Goal: Information Seeking & Learning: Learn about a topic

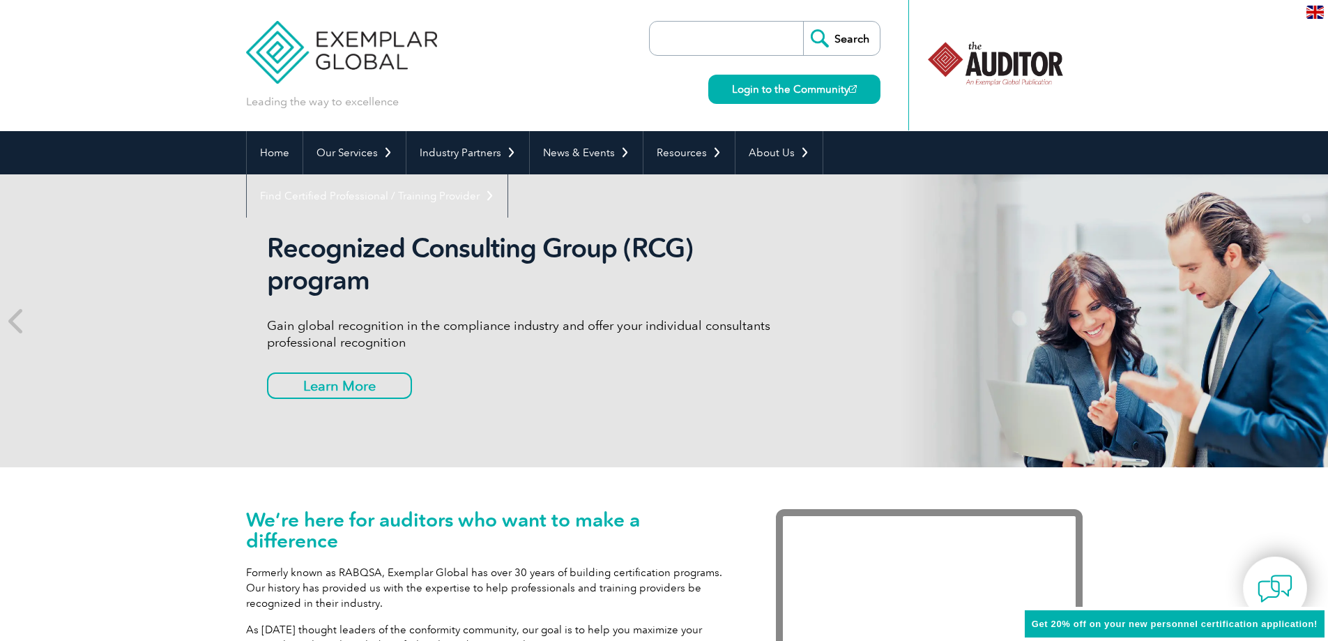
click at [51, 517] on div "We’re here for auditors who want to make a difference Formerly known as RABQSA,…" at bounding box center [664, 616] width 1328 height 298
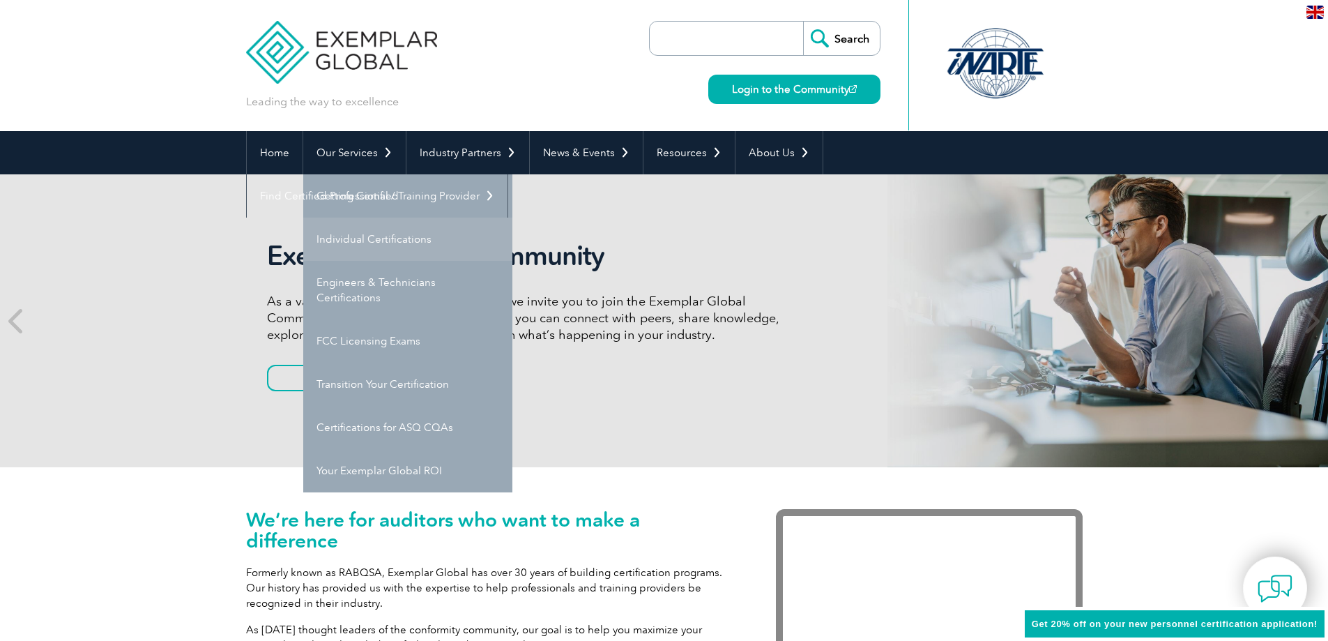
click at [344, 245] on link "Individual Certifications" at bounding box center [407, 239] width 209 height 43
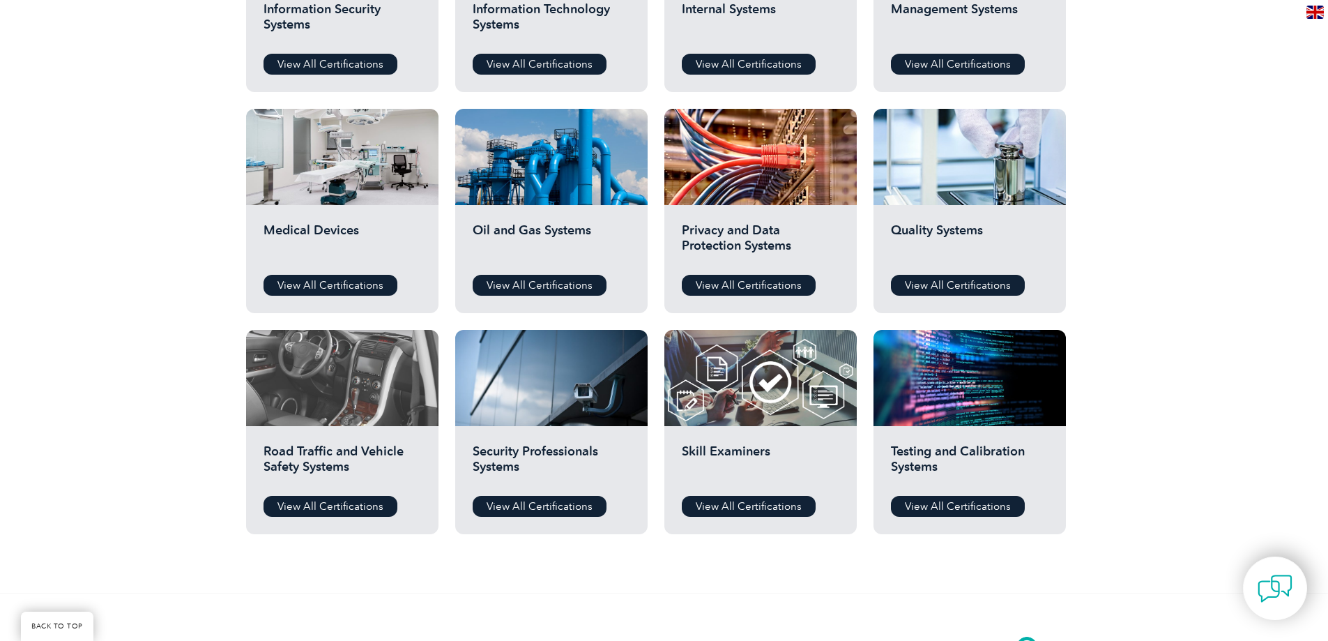
scroll to position [837, 0]
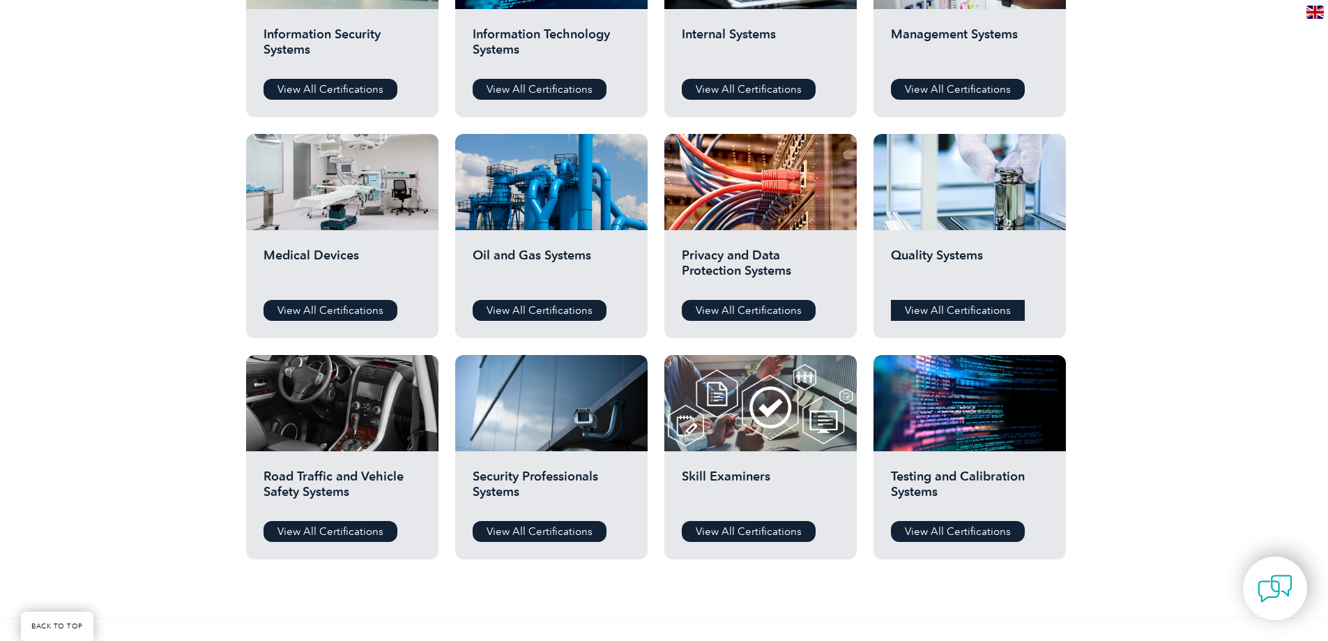
click at [962, 309] on link "View All Certifications" at bounding box center [958, 310] width 134 height 21
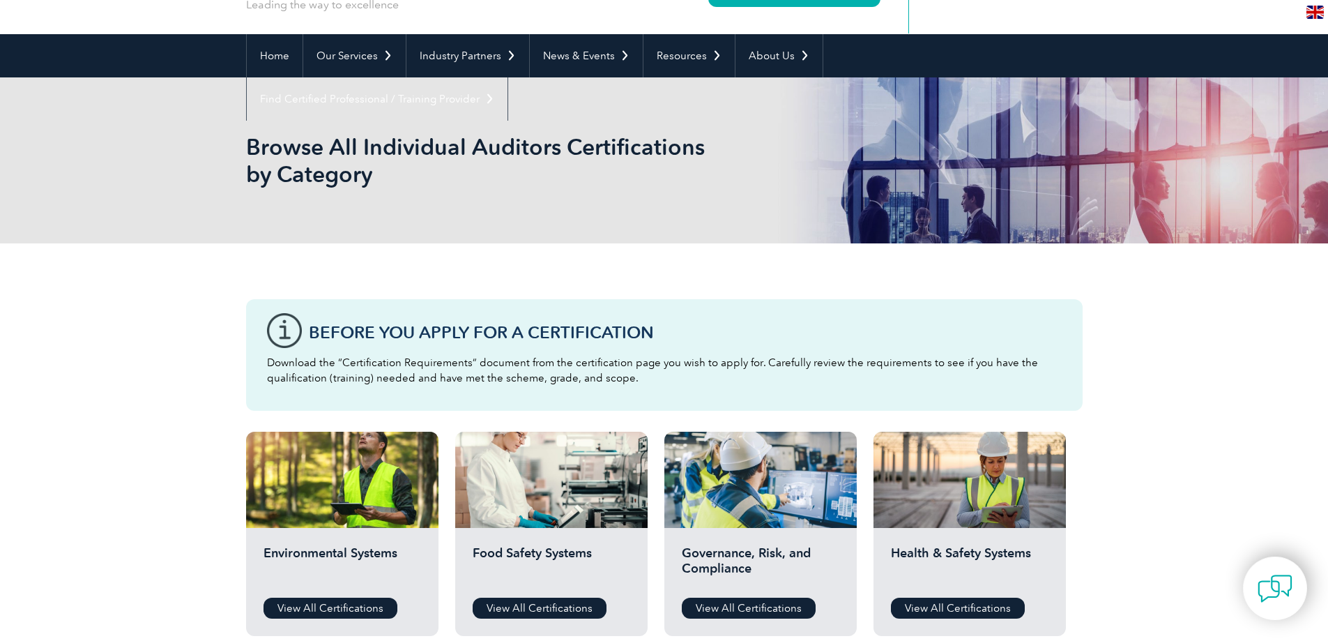
scroll to position [0, 0]
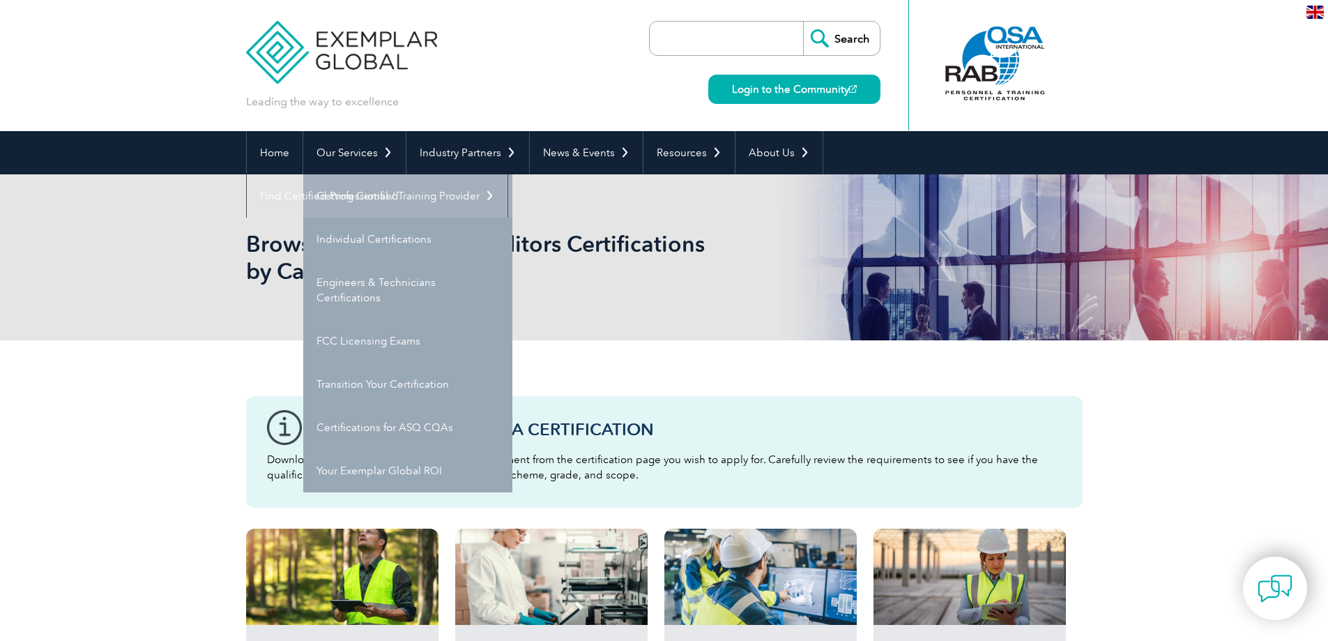
click at [365, 190] on link "Getting Certified" at bounding box center [407, 195] width 209 height 43
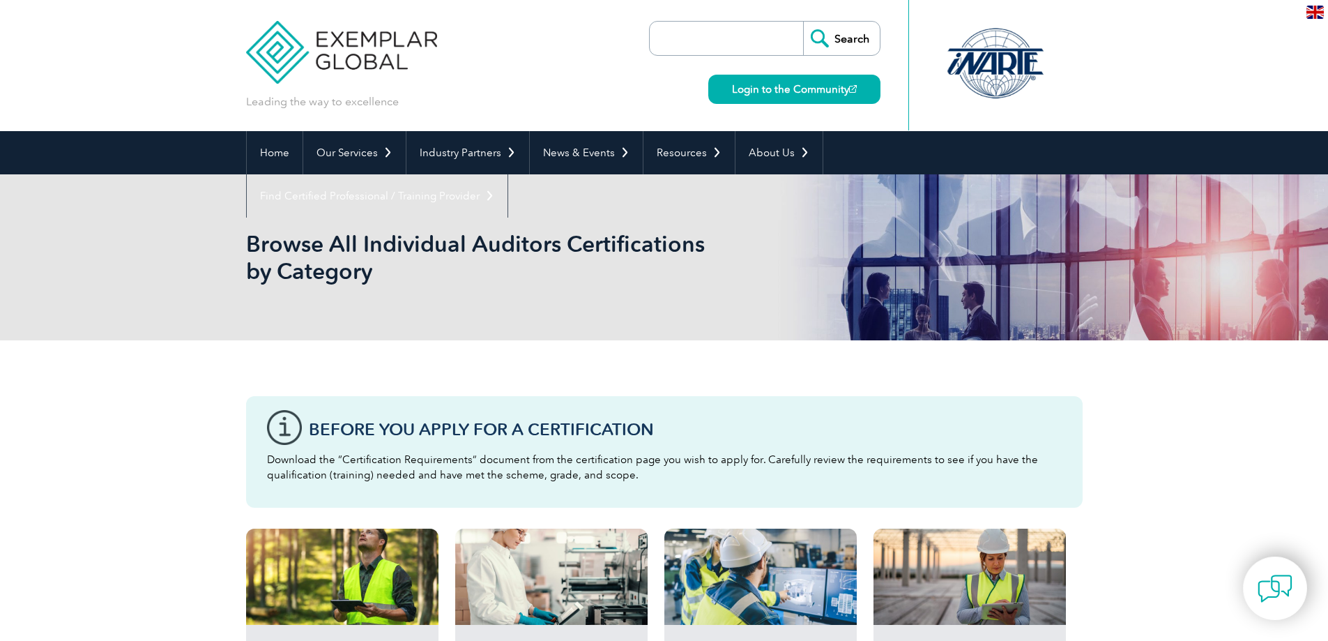
click at [671, 47] on input "search" at bounding box center [730, 38] width 146 height 33
type input "as9100"
click at [852, 44] on input "Search" at bounding box center [841, 38] width 77 height 33
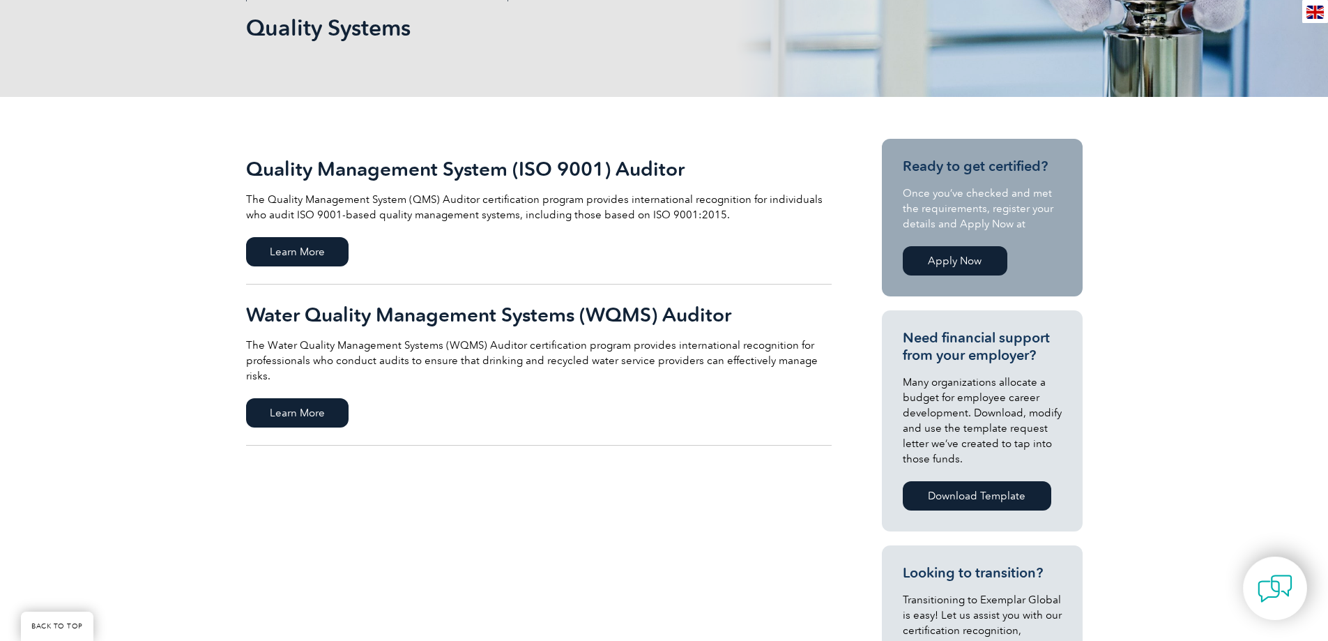
scroll to position [209, 0]
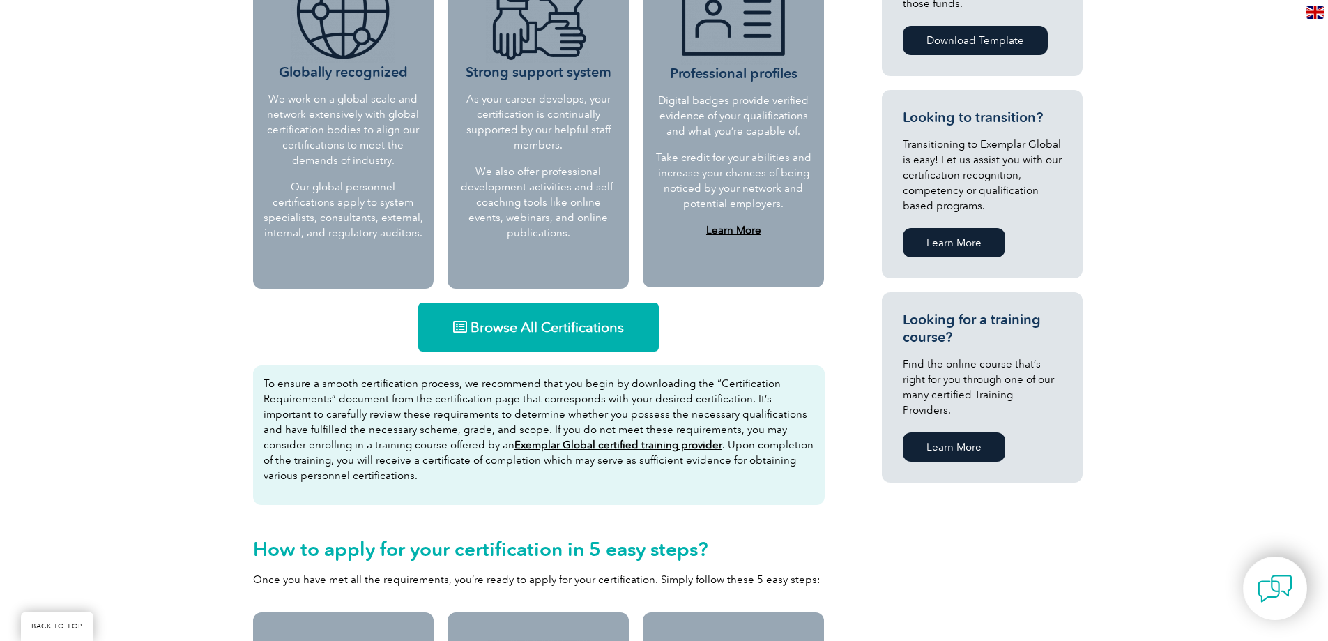
scroll to position [697, 0]
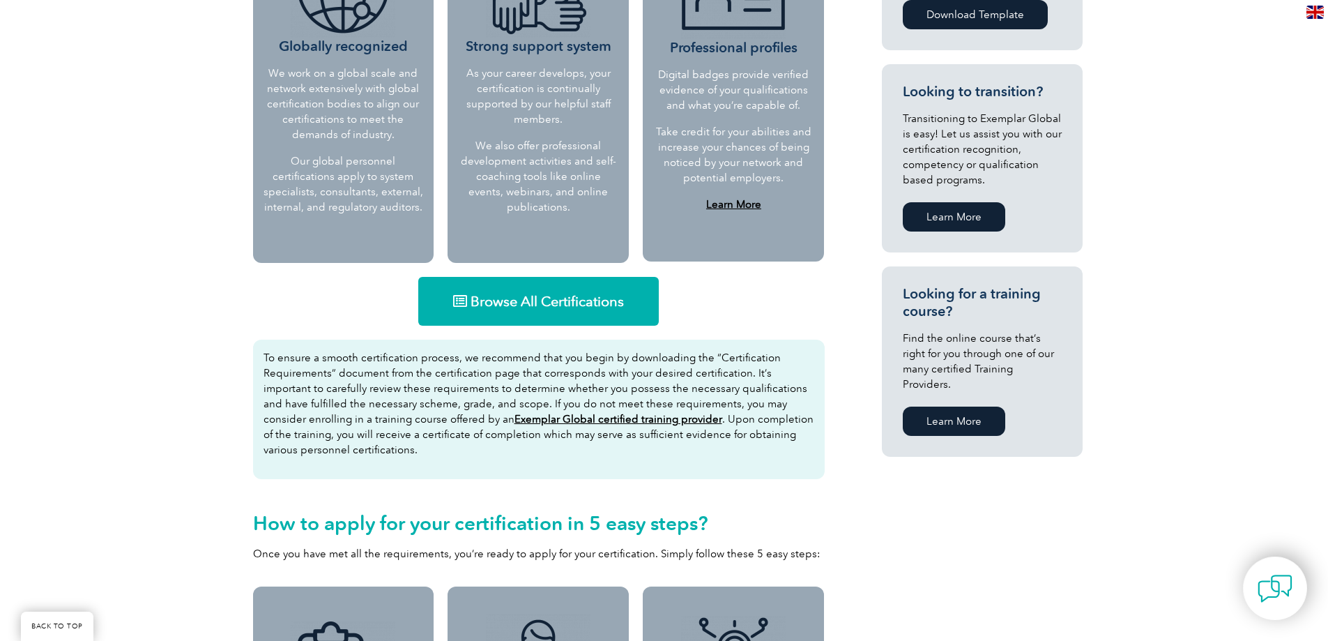
click at [524, 306] on span "Browse All Certifications" at bounding box center [547, 301] width 153 height 14
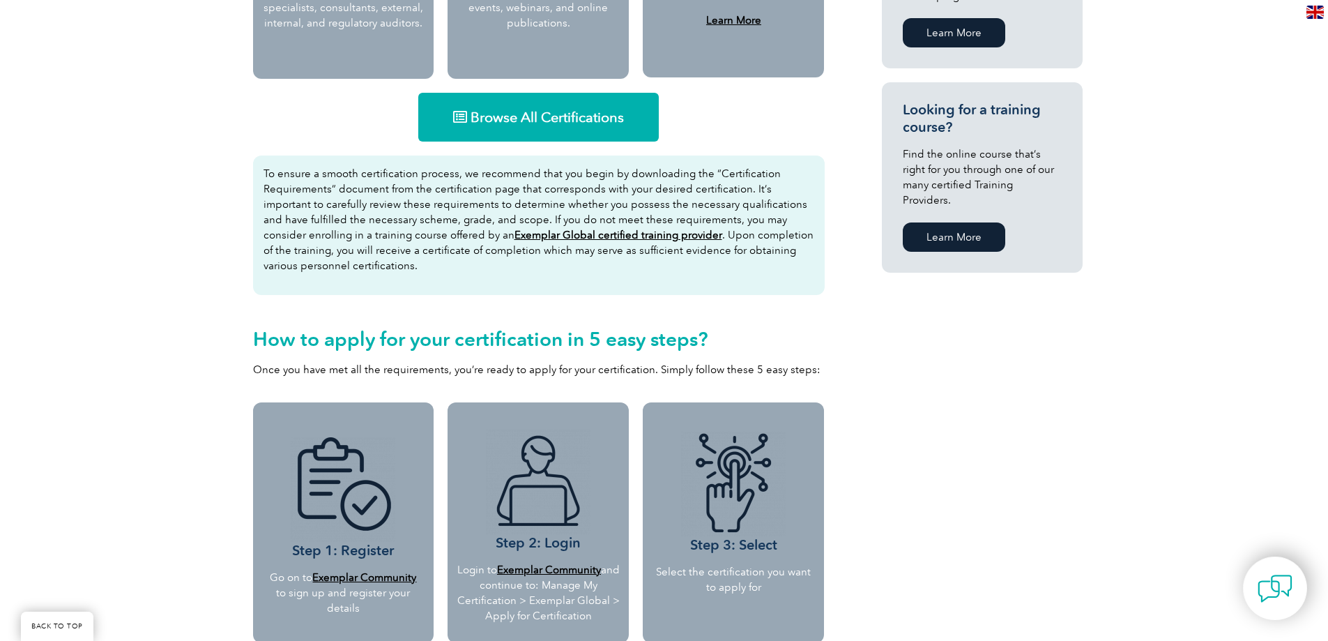
scroll to position [907, 0]
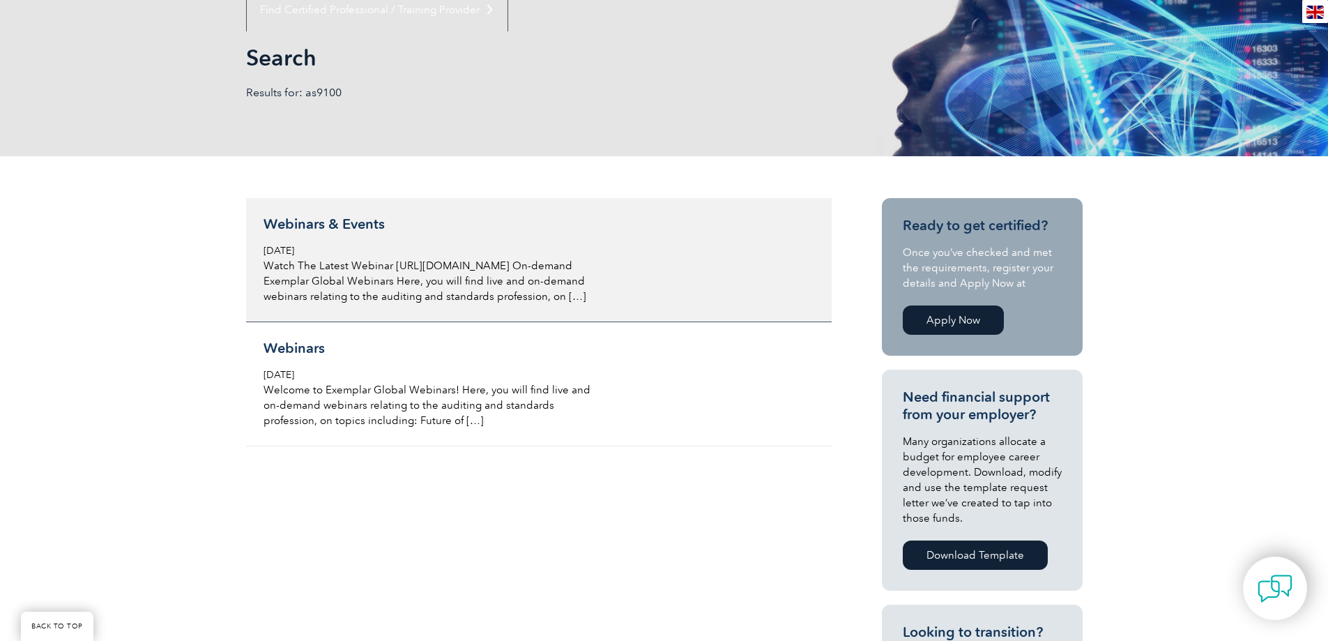
scroll to position [209, 0]
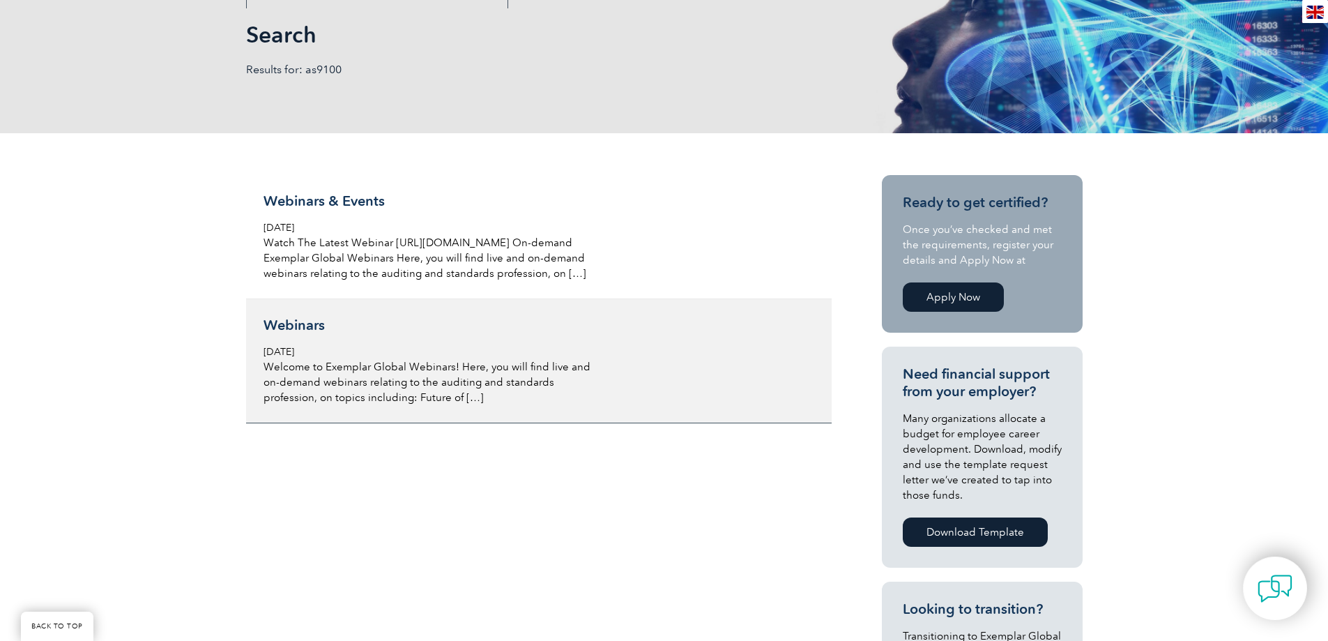
click at [301, 334] on h3 "Webinars" at bounding box center [429, 325] width 331 height 17
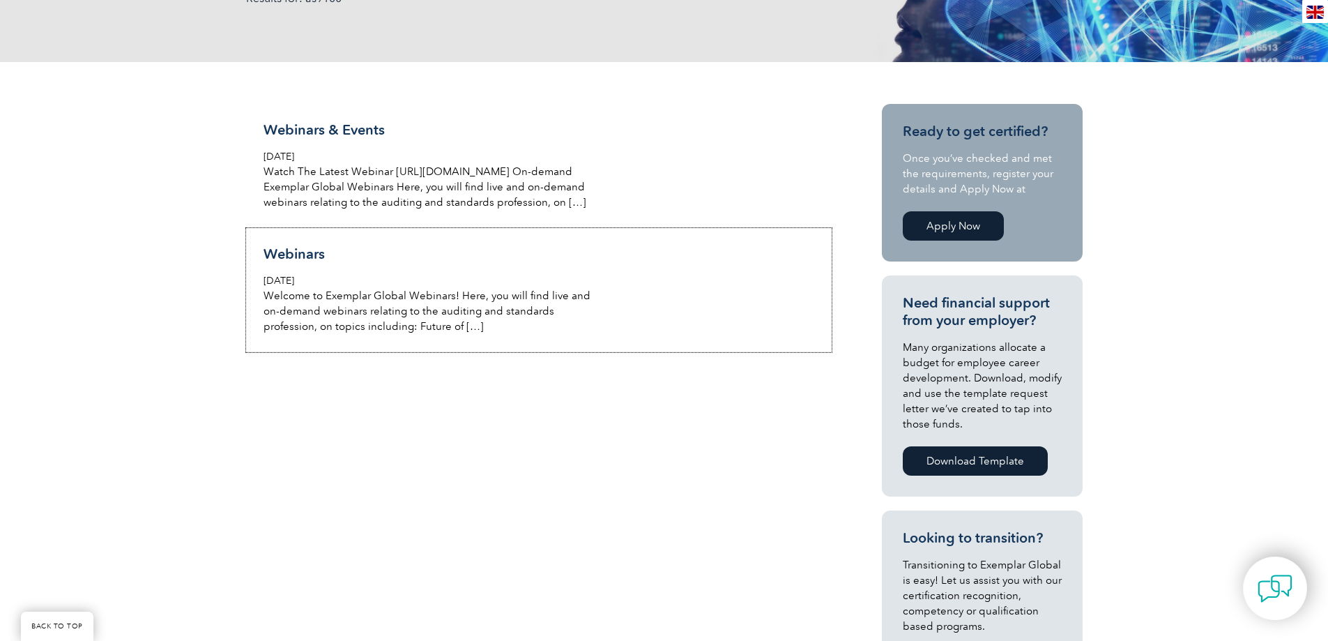
scroll to position [279, 0]
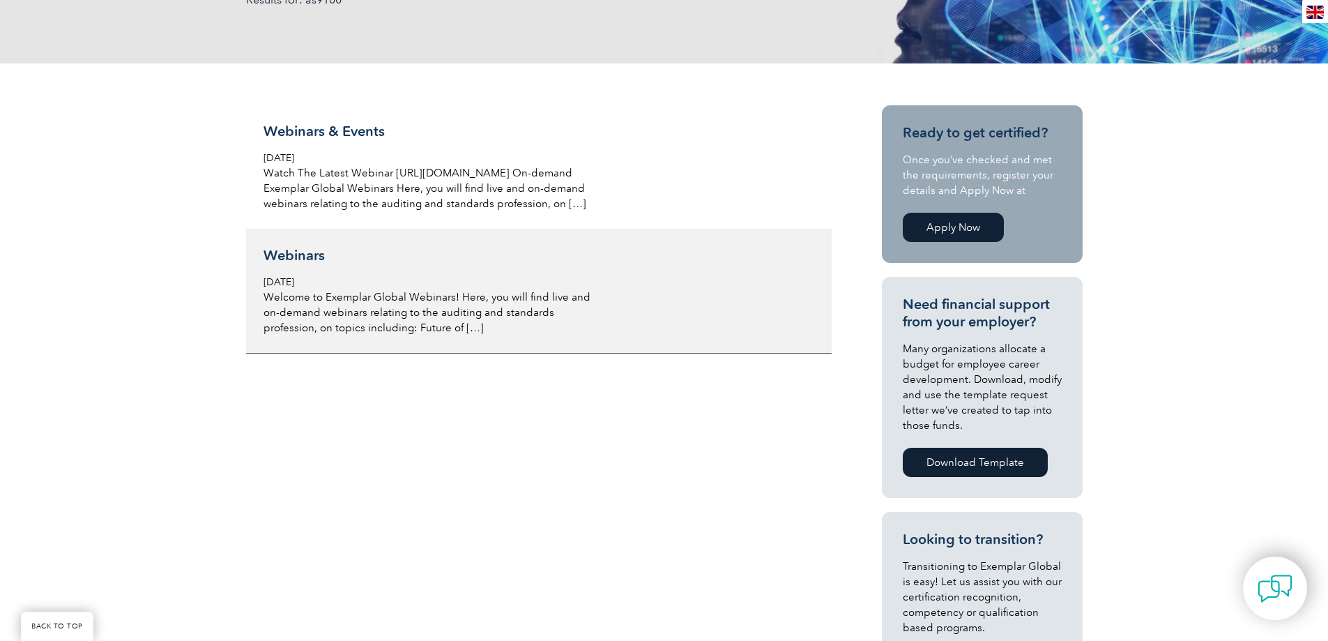
click at [309, 264] on h3 "Webinars" at bounding box center [429, 255] width 331 height 17
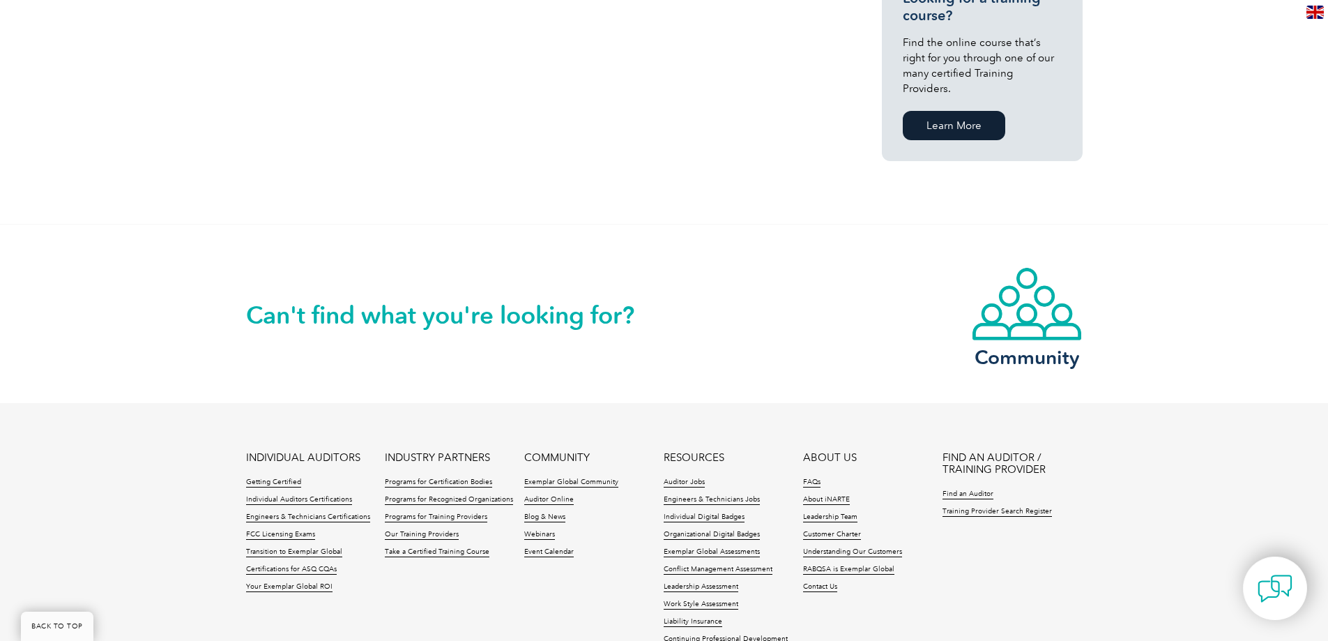
scroll to position [1046, 0]
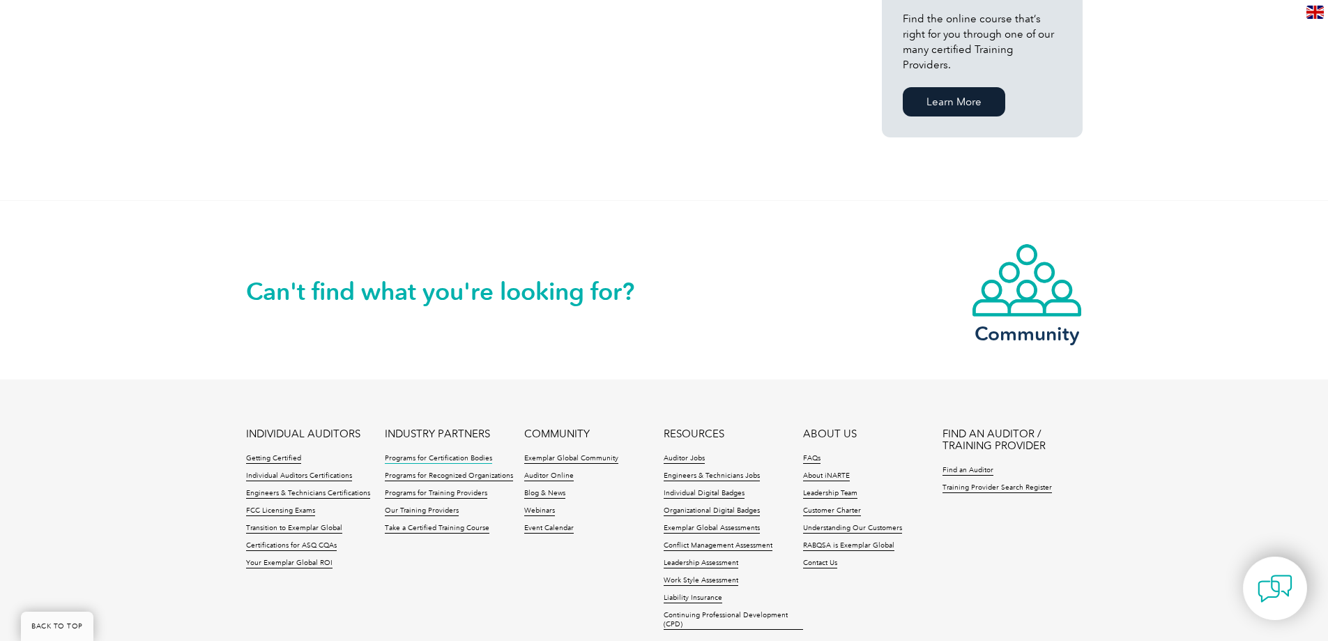
click at [450, 454] on link "Programs for Certification Bodies" at bounding box center [438, 459] width 107 height 10
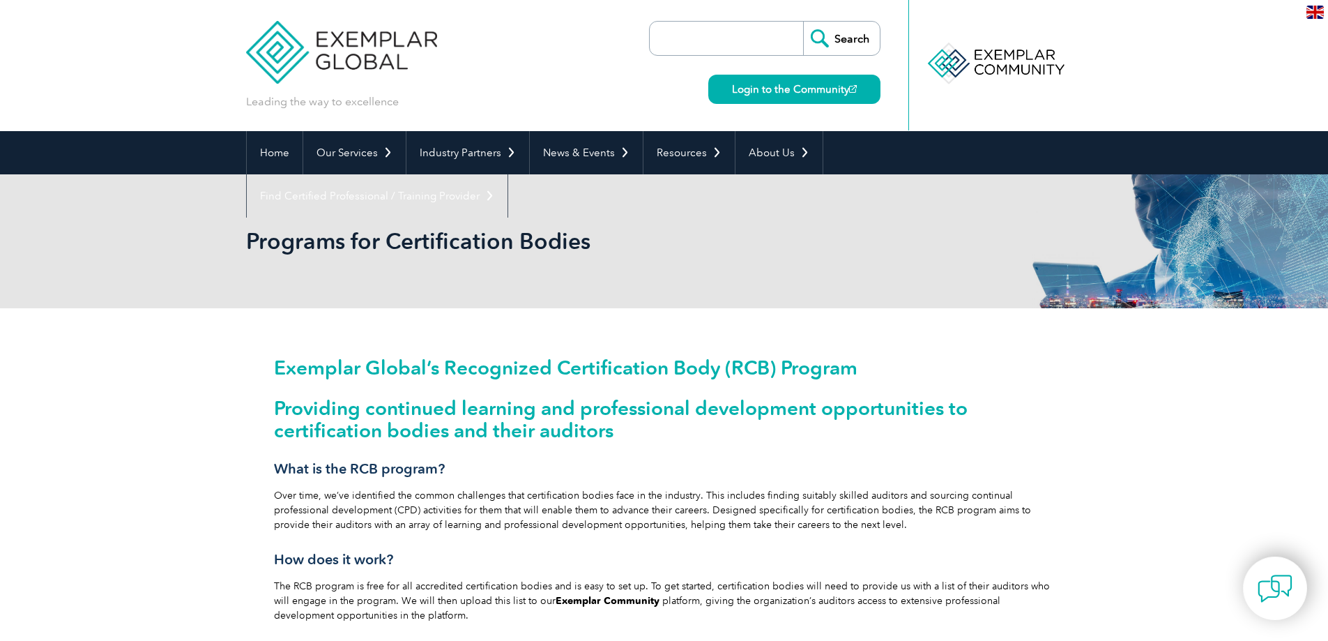
click at [674, 50] on input "search" at bounding box center [730, 38] width 146 height 33
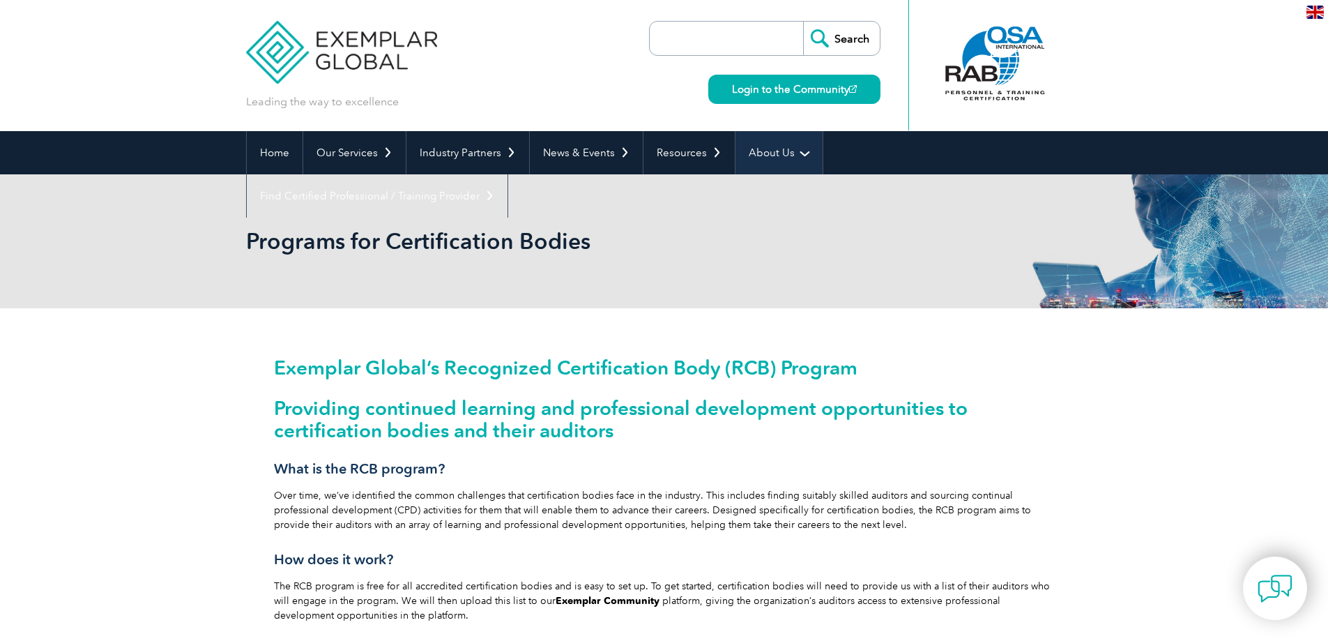
type input "as9100"
click at [858, 32] on input "Search" at bounding box center [841, 38] width 77 height 33
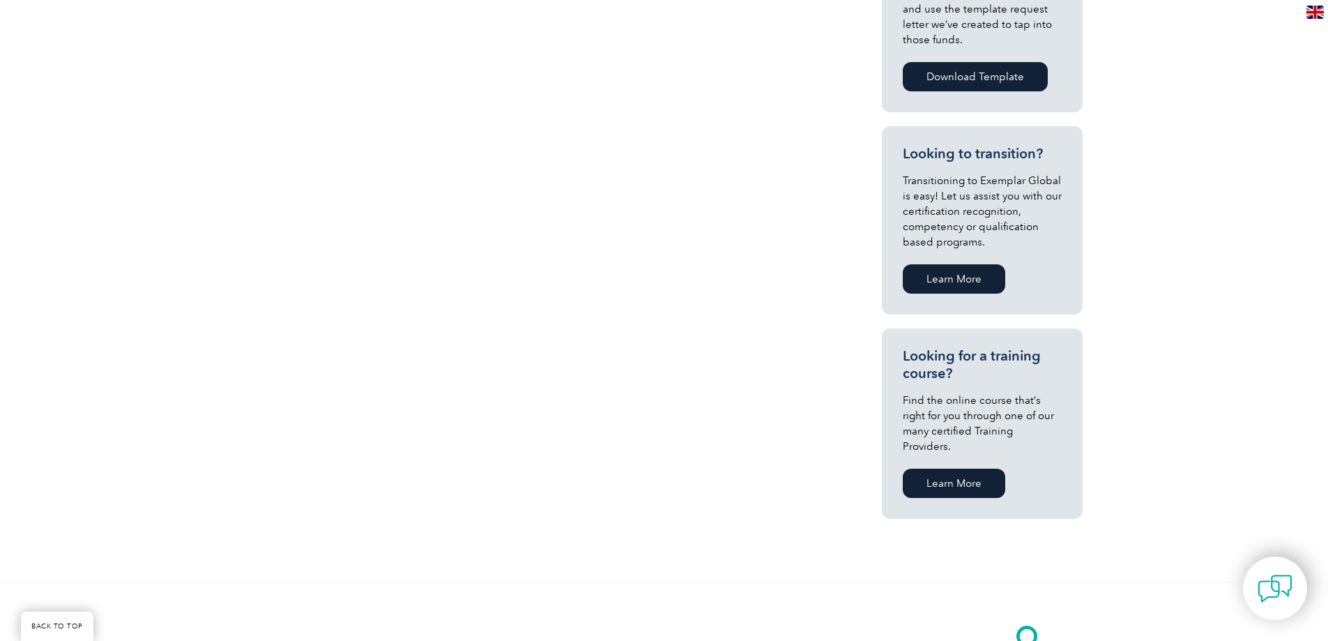
scroll to position [697, 0]
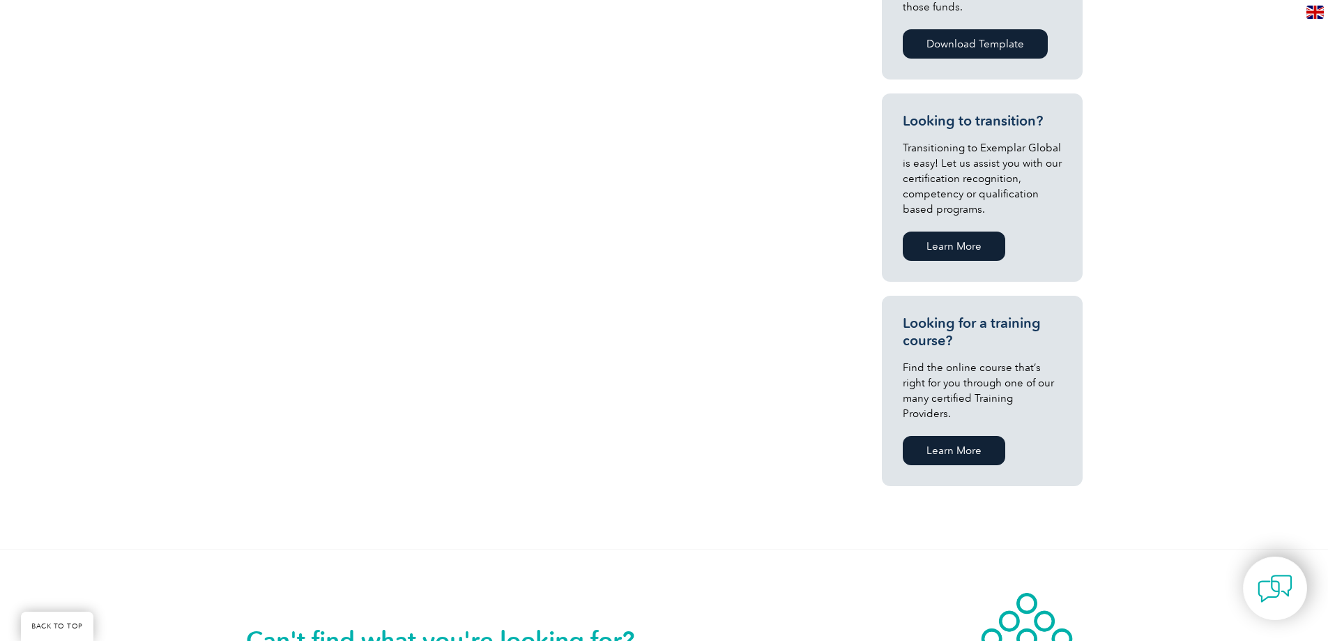
click at [967, 436] on link "Learn More" at bounding box center [954, 450] width 103 height 29
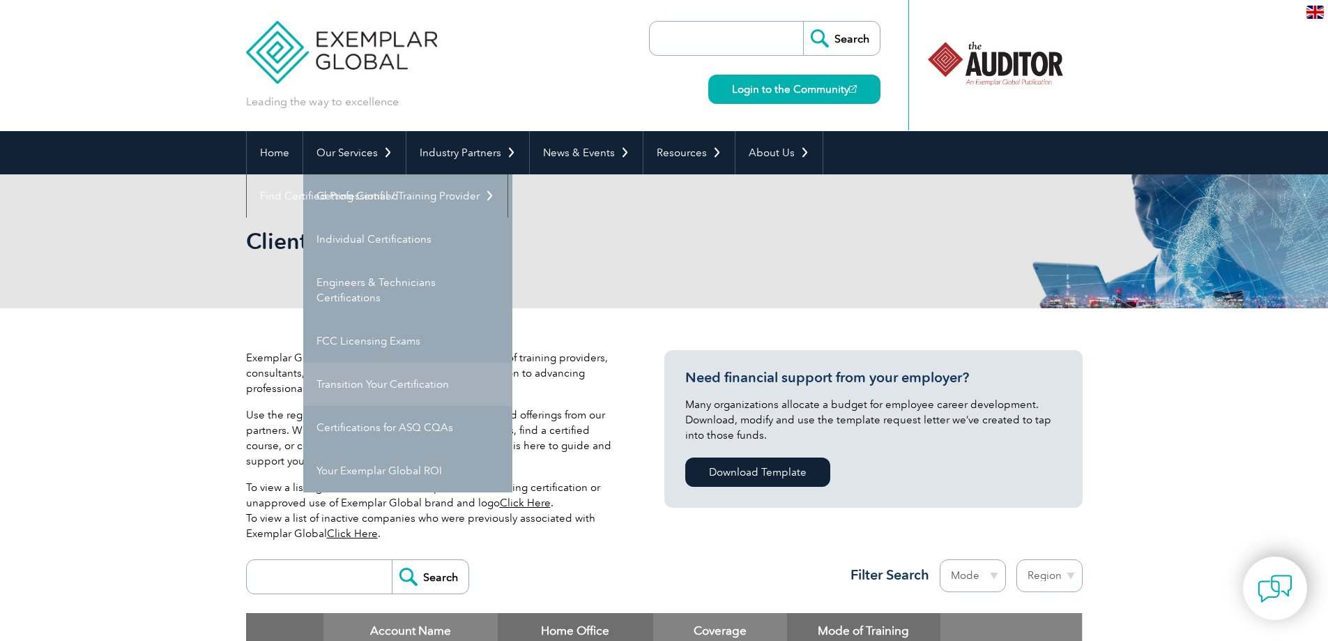
click at [427, 375] on link "Transition Your Certification" at bounding box center [407, 384] width 209 height 43
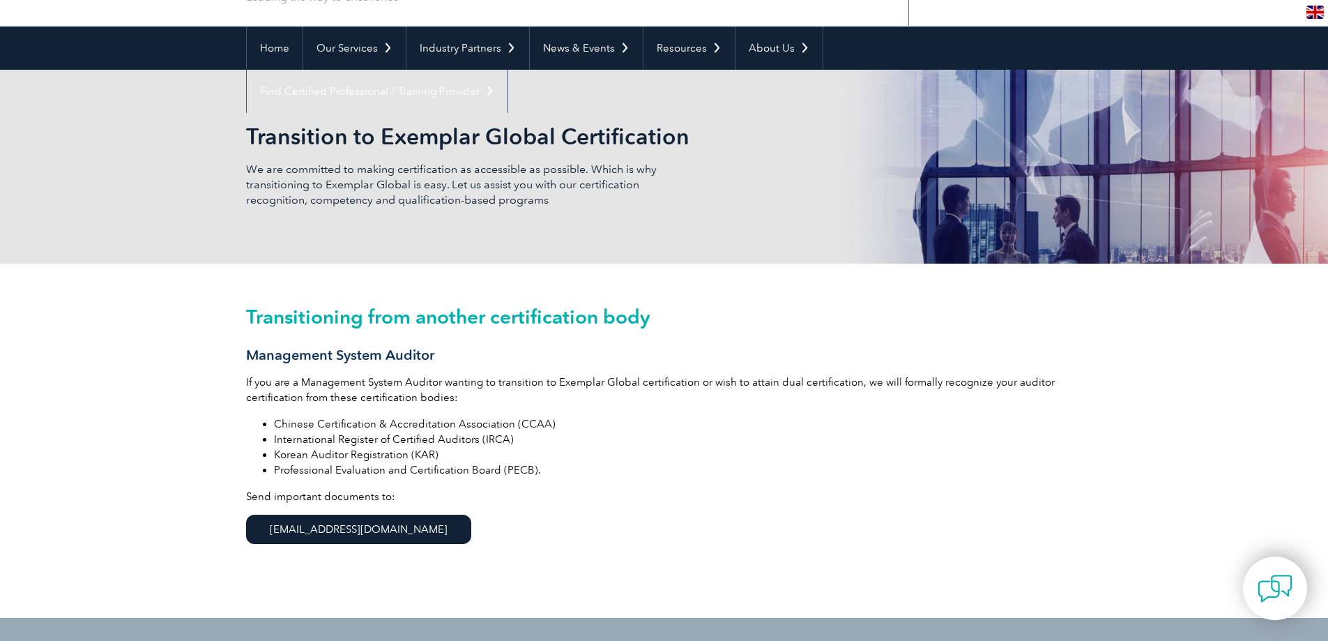
scroll to position [70, 0]
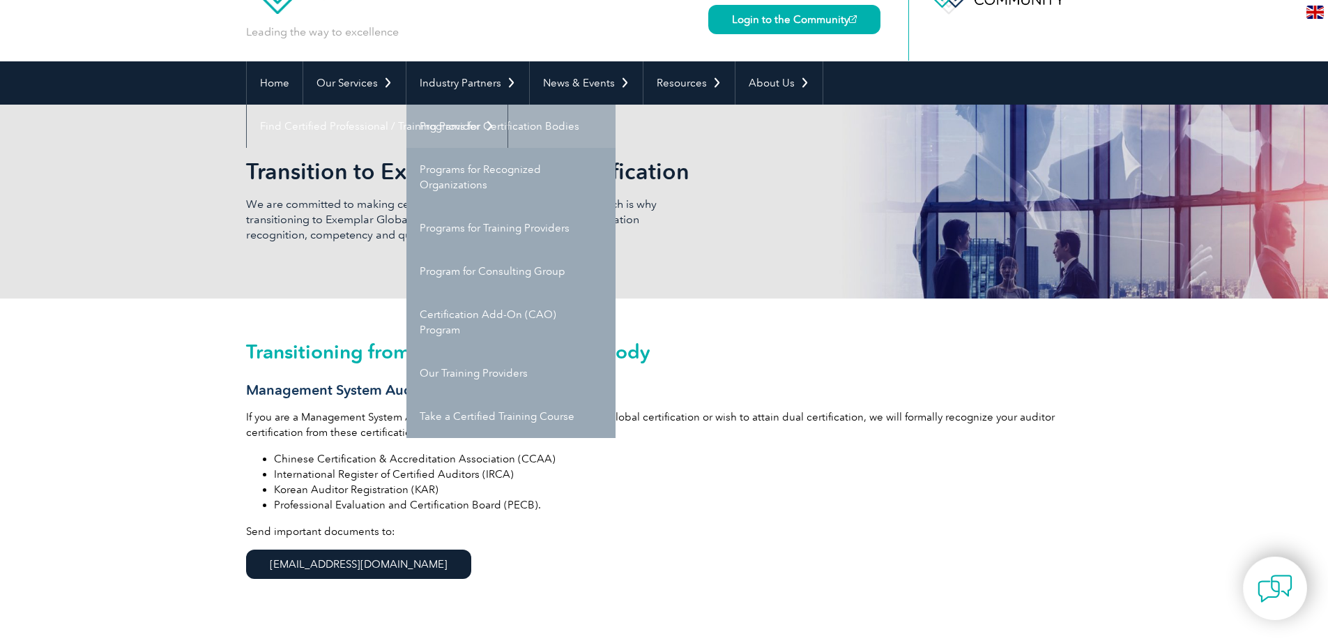
click at [467, 123] on link "Programs for Certification Bodies" at bounding box center [511, 126] width 209 height 43
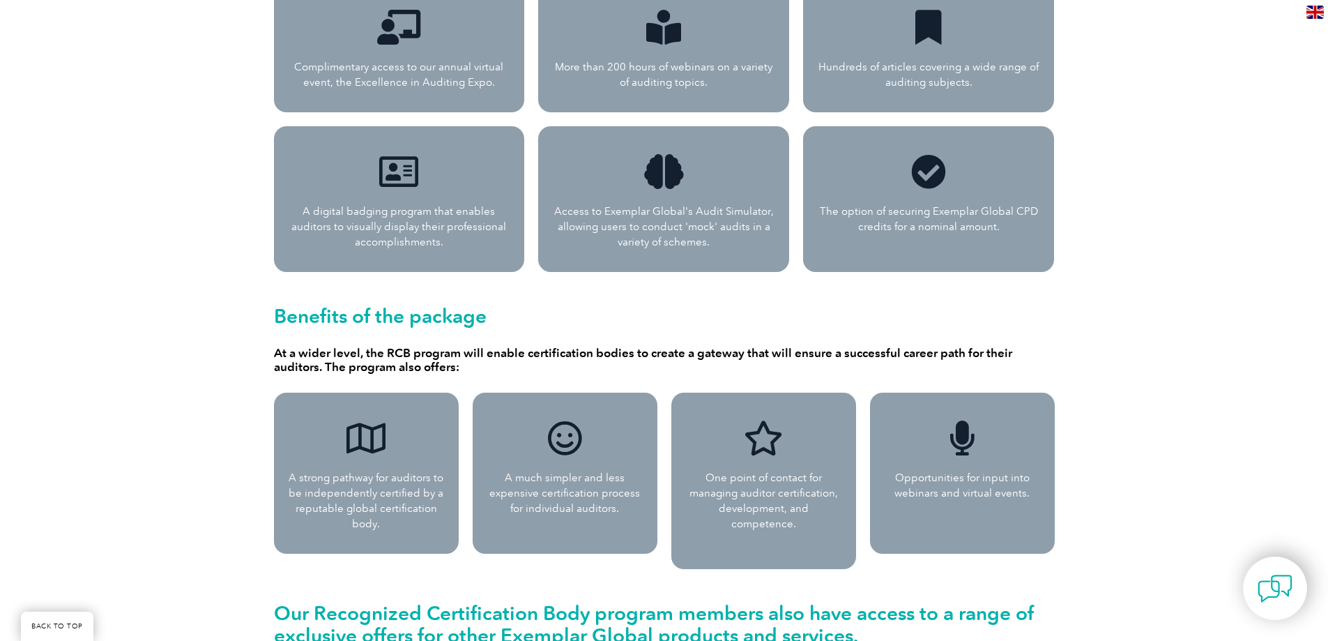
scroll to position [976, 0]
